Goal: Information Seeking & Learning: Learn about a topic

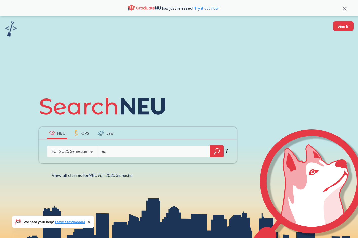
type input "e"
type input "contested issues in the u.s. economy"
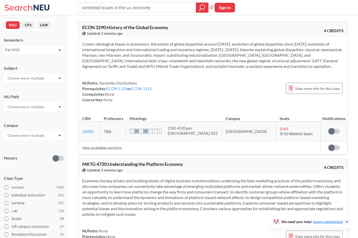
click at [59, 51] on div "Fall 2025" at bounding box center [34, 50] width 60 height 8
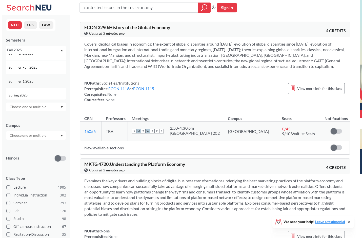
scroll to position [30, 0]
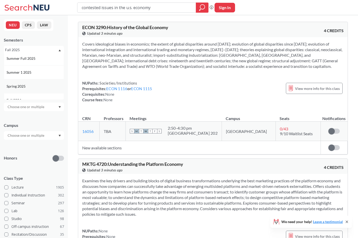
click at [31, 87] on div "Spring 2025" at bounding box center [35, 86] width 57 height 6
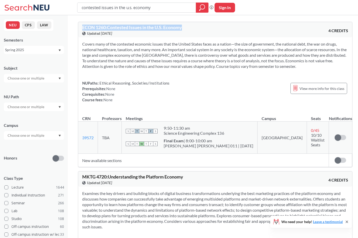
drag, startPoint x: 83, startPoint y: 27, endPoint x: 191, endPoint y: 28, distance: 107.5
click at [191, 28] on div "ECON 1260 : Contested Issues in the U.S. Economy View this course on Banner. Up…" at bounding box center [148, 30] width 133 height 11
copy span "ECON 1260 : Contested Issues in the U.S. Economy"
drag, startPoint x: 160, startPoint y: 9, endPoint x: 73, endPoint y: 6, distance: 86.6
click at [73, 6] on div "contested issues in the u.s. economy Phrase search guarantees the exact search …" at bounding box center [179, 7] width 358 height 15
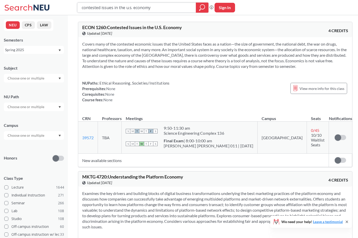
paste input "ECON 1260: Contested Issues in the U.S. E"
type input "ECON 1260: Contested Issues in the U.S. Economy"
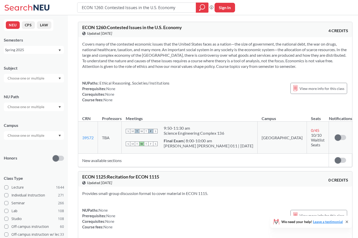
click at [39, 50] on div "Spring 2025" at bounding box center [31, 50] width 53 height 6
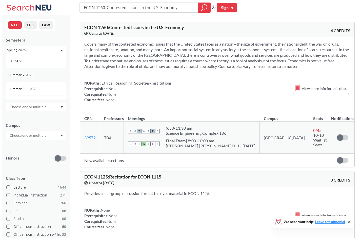
scroll to position [3, 0]
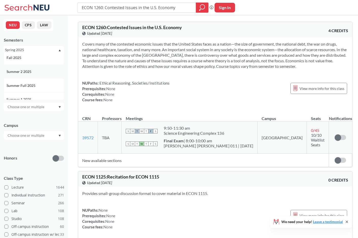
click at [32, 74] on span "Summer 2 2025" at bounding box center [20, 72] width 26 height 6
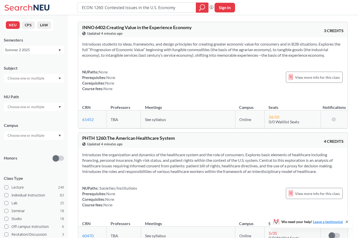
click at [34, 46] on div "Summer 2 2025" at bounding box center [34, 50] width 60 height 8
click at [34, 47] on div "Summer 2 2025" at bounding box center [34, 50] width 60 height 8
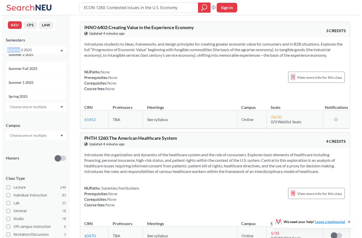
scroll to position [21, 0]
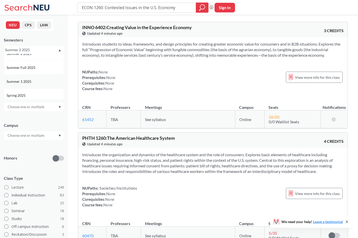
click at [33, 79] on div "Summer 1 2025" at bounding box center [35, 82] width 57 height 6
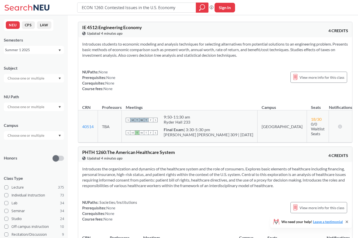
click at [40, 49] on div "Summer 1 2025" at bounding box center [31, 50] width 53 height 6
click at [34, 62] on div "Fall 2025" at bounding box center [35, 61] width 57 height 6
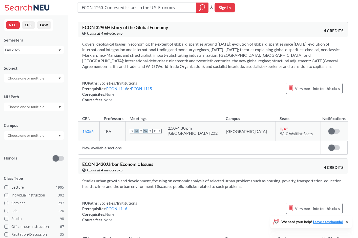
click at [37, 52] on div "Fall 2025" at bounding box center [31, 50] width 53 height 6
click at [33, 70] on div "Spring 2025" at bounding box center [35, 69] width 57 height 6
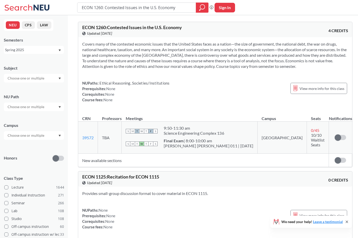
click at [36, 50] on div "Spring 2025" at bounding box center [31, 50] width 53 height 6
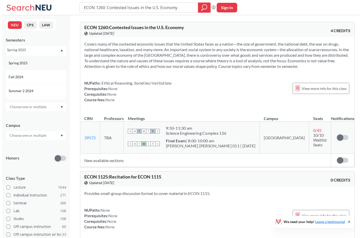
scroll to position [54, 0]
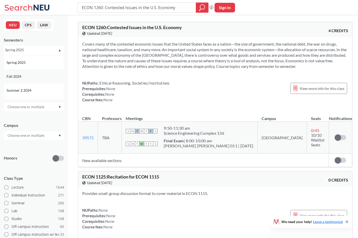
click at [30, 75] on div "Fall 2024" at bounding box center [35, 77] width 57 height 6
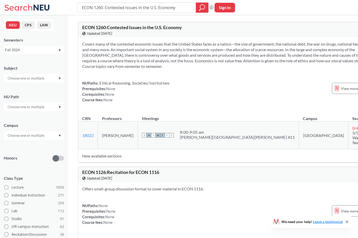
click at [33, 52] on div "Fall 2024" at bounding box center [31, 50] width 53 height 6
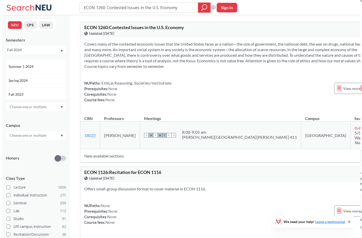
scroll to position [106, 0]
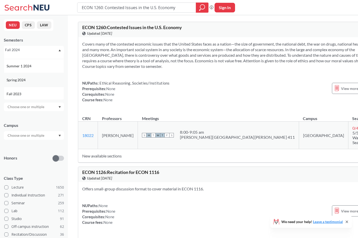
click at [29, 81] on div "Spring 2024" at bounding box center [35, 80] width 57 height 6
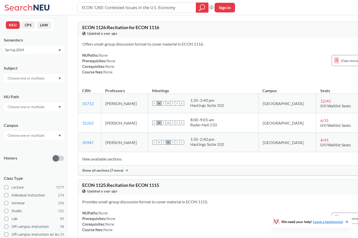
click at [33, 50] on div "Spring 2024" at bounding box center [31, 50] width 53 height 6
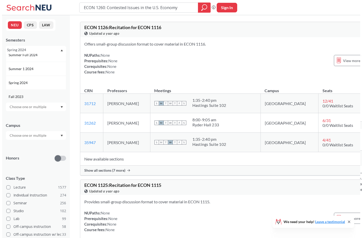
scroll to position [114, 0]
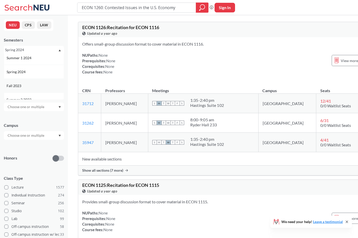
click at [30, 87] on div "Fall 2023" at bounding box center [35, 86] width 57 height 6
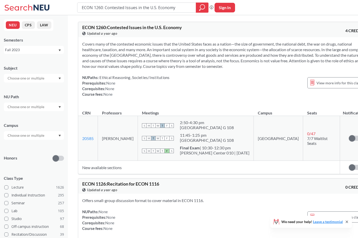
click at [33, 48] on div "Fall 2023" at bounding box center [31, 50] width 53 height 6
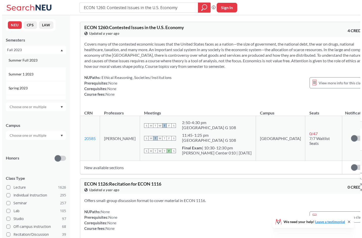
scroll to position [168, 0]
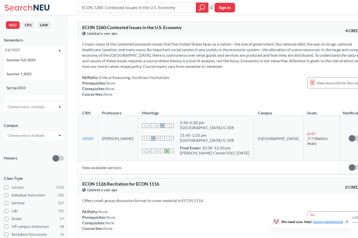
click at [30, 87] on div "Spring 2023" at bounding box center [35, 88] width 57 height 6
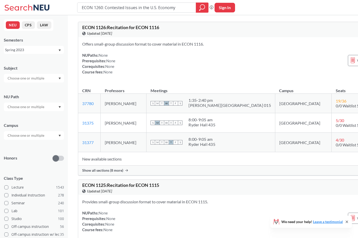
click at [38, 49] on div "Spring 2023" at bounding box center [31, 50] width 53 height 6
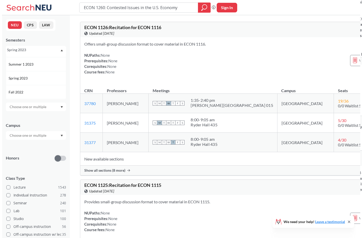
scroll to position [188, 0]
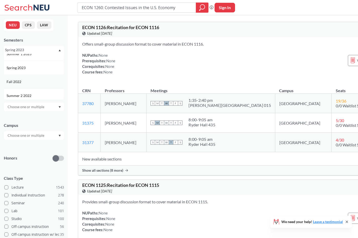
click at [34, 77] on div "Fall 2022" at bounding box center [34, 82] width 60 height 14
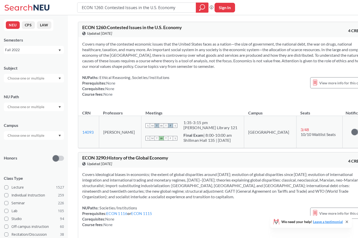
drag, startPoint x: 148, startPoint y: 4, endPoint x: 68, endPoint y: 2, distance: 80.2
click at [68, 2] on div "ECON 1260: Contested Issues in the U.S. Economy Phrase search guarantees the ex…" at bounding box center [179, 7] width 358 height 15
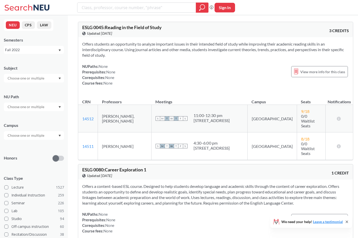
click at [50, 50] on div "Fall 2022" at bounding box center [31, 50] width 53 height 6
click at [30, 62] on div "Fall 2025" at bounding box center [35, 61] width 57 height 6
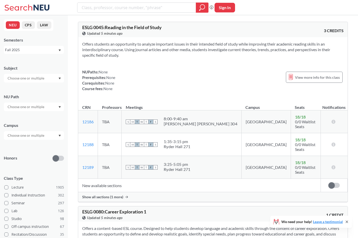
click at [48, 105] on div at bounding box center [34, 106] width 60 height 9
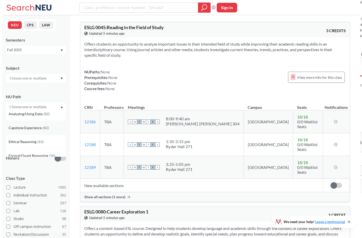
scroll to position [110, 0]
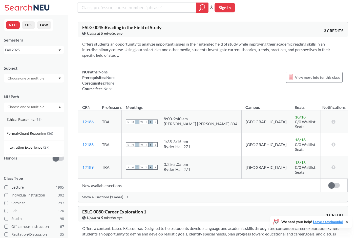
click at [32, 125] on div "Ethical Reasoning ( 63 )" at bounding box center [34, 119] width 60 height 14
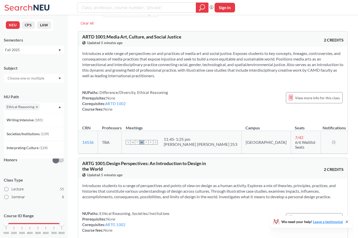
scroll to position [14, 0]
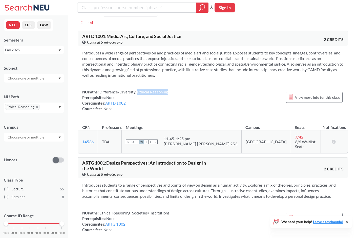
drag, startPoint x: 137, startPoint y: 92, endPoint x: 170, endPoint y: 90, distance: 32.9
click at [169, 90] on div "NUPaths: Difference/Diversity, Ethical Reasoning Prerequisites: None Corequisit…" at bounding box center [212, 100] width 261 height 22
click at [171, 91] on div "NUPaths: Difference/Diversity, Ethical Reasoning Prerequisites: None Corequisit…" at bounding box center [212, 100] width 261 height 22
drag, startPoint x: 166, startPoint y: 92, endPoint x: 136, endPoint y: 92, distance: 29.8
click at [136, 92] on span "Difference/Diversity, Ethical Reasoning" at bounding box center [133, 92] width 69 height 5
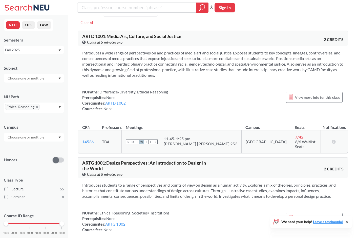
click at [141, 99] on div "NUPaths: Difference/Diversity, Ethical Reasoning Prerequisites: None Corequisit…" at bounding box center [125, 100] width 86 height 22
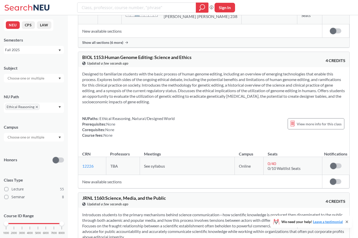
scroll to position [1344, 0]
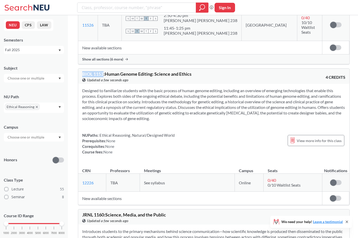
drag, startPoint x: 83, startPoint y: 23, endPoint x: 104, endPoint y: 24, distance: 21.5
click at [104, 71] on span "BIOL 1153 : Human Genome Editing: Science and Ethics" at bounding box center [136, 74] width 109 height 6
copy span "BIOL 1153"
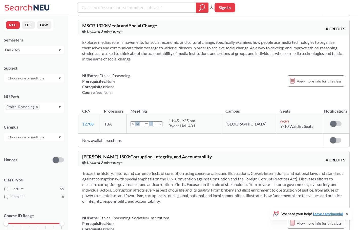
scroll to position [0, 0]
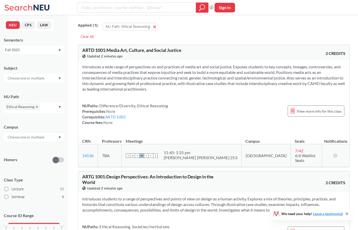
click at [36, 172] on div "Class Type Lecture 55 Seminar 8" at bounding box center [34, 186] width 60 height 29
click at [36, 107] on icon "X to remove pill" at bounding box center [37, 107] width 2 height 2
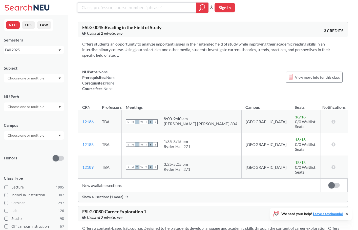
click at [106, 11] on input "search" at bounding box center [136, 7] width 111 height 9
type input "scuba"
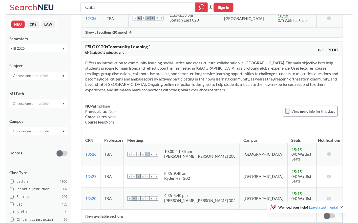
scroll to position [511, 0]
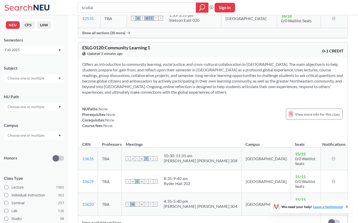
drag, startPoint x: 131, startPoint y: 1, endPoint x: 63, endPoint y: 1, distance: 67.0
click at [63, 1] on div "scuba Phrase search guarantees the exact search appears in the results. Ex. If …" at bounding box center [179, 7] width 358 height 15
click at [88, 7] on input "scuba" at bounding box center [136, 7] width 111 height 9
paste input "EEMB 1145"
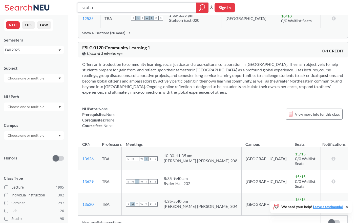
type input "EEMB 1145"
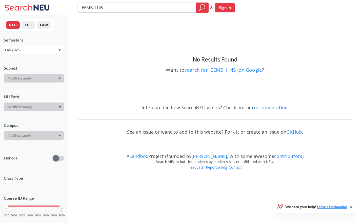
click at [20, 49] on div "Fall 2025" at bounding box center [31, 50] width 53 height 6
click at [26, 71] on div "Summer 2 2025" at bounding box center [34, 75] width 60 height 14
click at [32, 52] on div "Summer 2 2025" at bounding box center [31, 50] width 53 height 6
click at [31, 78] on div "Spring 2025" at bounding box center [35, 81] width 57 height 6
